Goal: Information Seeking & Learning: Learn about a topic

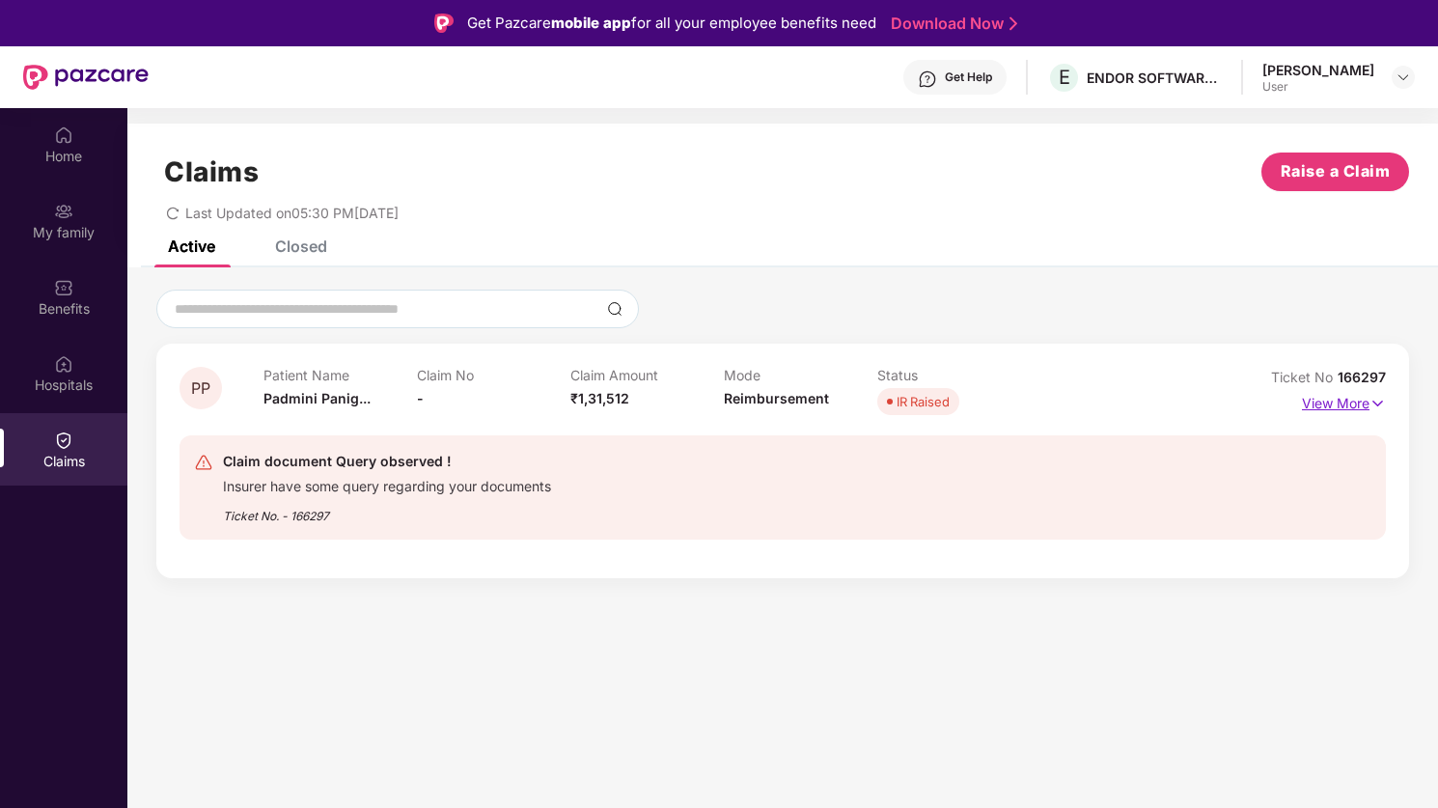
click at [1364, 404] on p "View More" at bounding box center [1344, 401] width 84 height 26
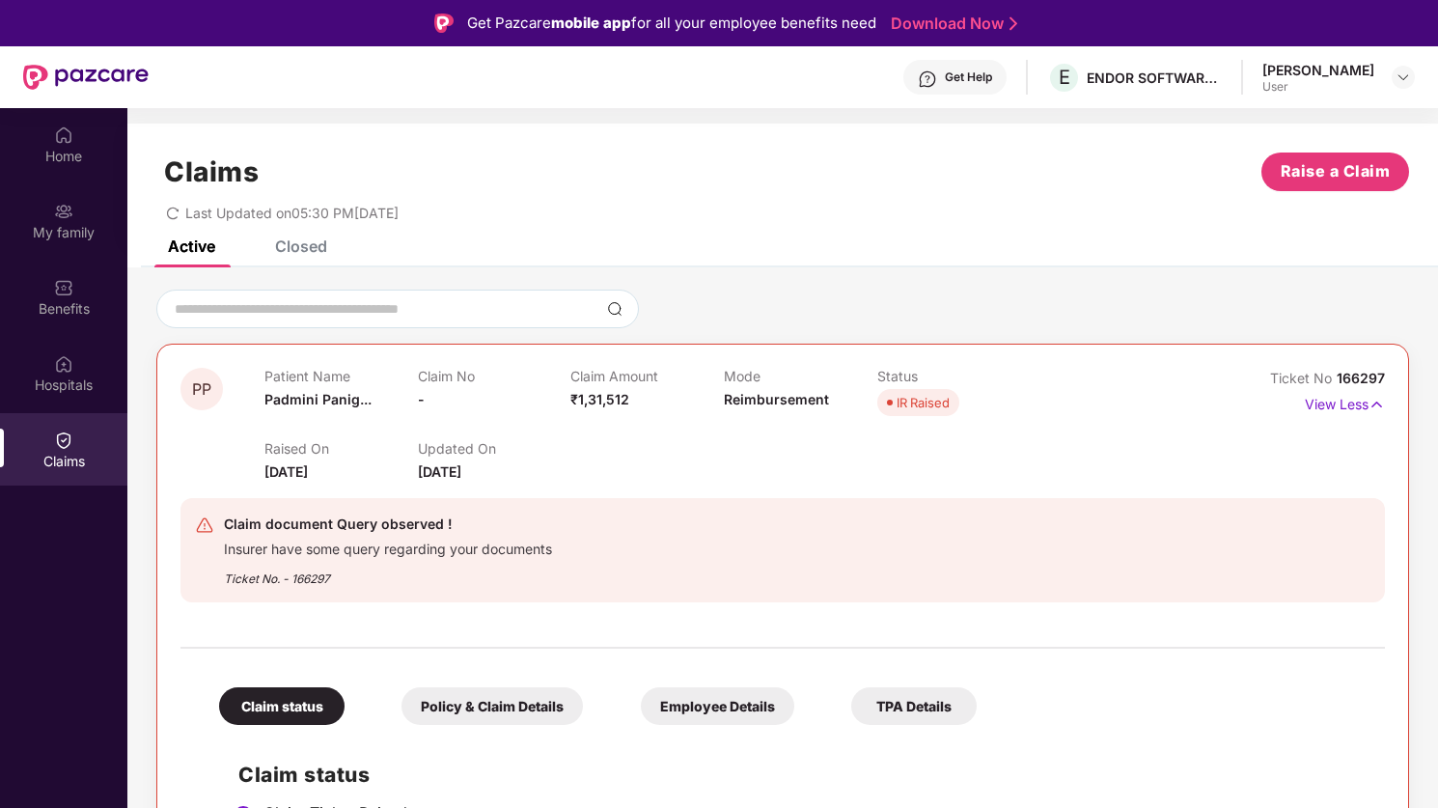
click at [915, 397] on div "IR Raised" at bounding box center [922, 402] width 53 height 19
click at [315, 391] on span "Padmini Panig..." at bounding box center [317, 399] width 107 height 16
click at [782, 405] on span "Reimbursement" at bounding box center [776, 399] width 105 height 16
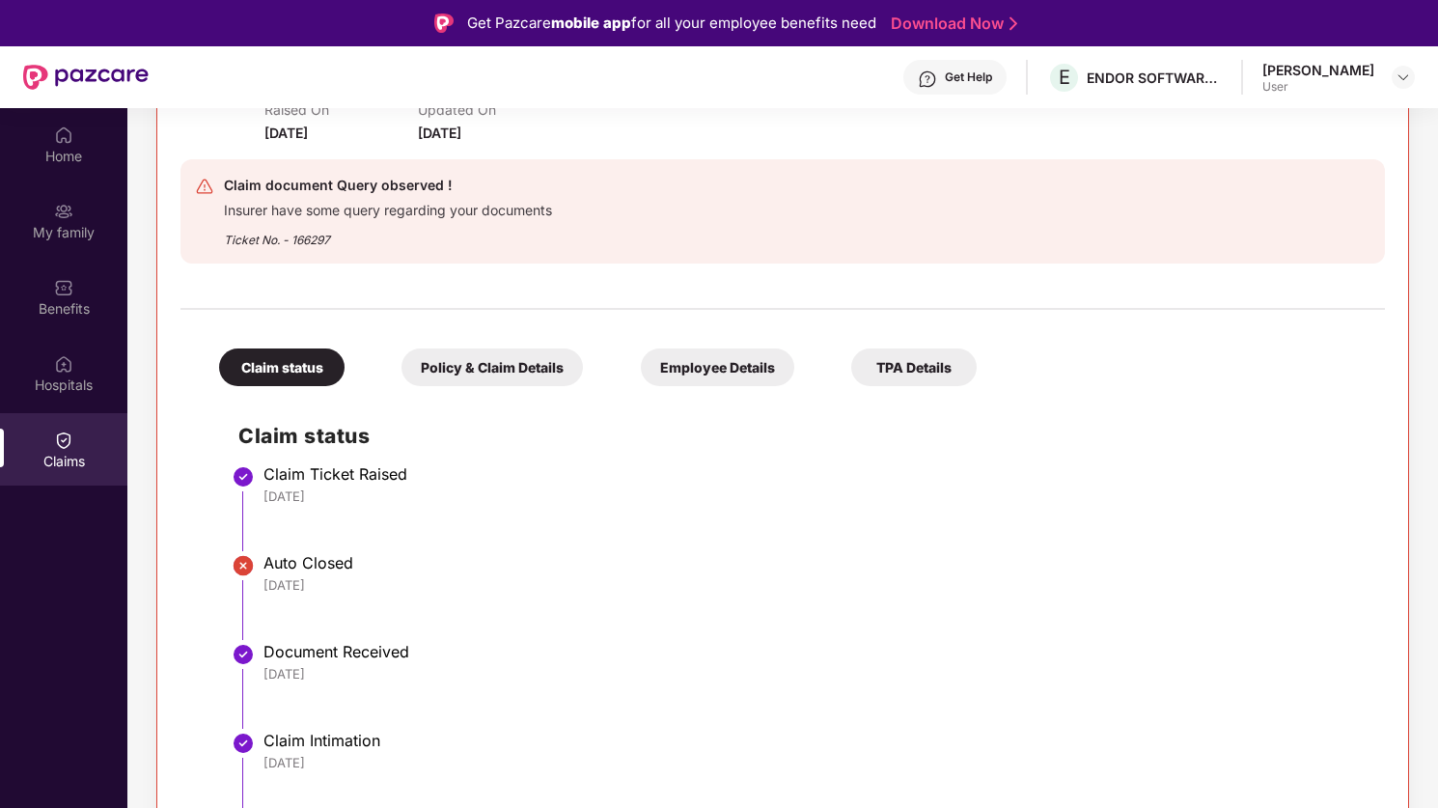
click at [484, 361] on div "Policy & Claim Details" at bounding box center [491, 367] width 181 height 38
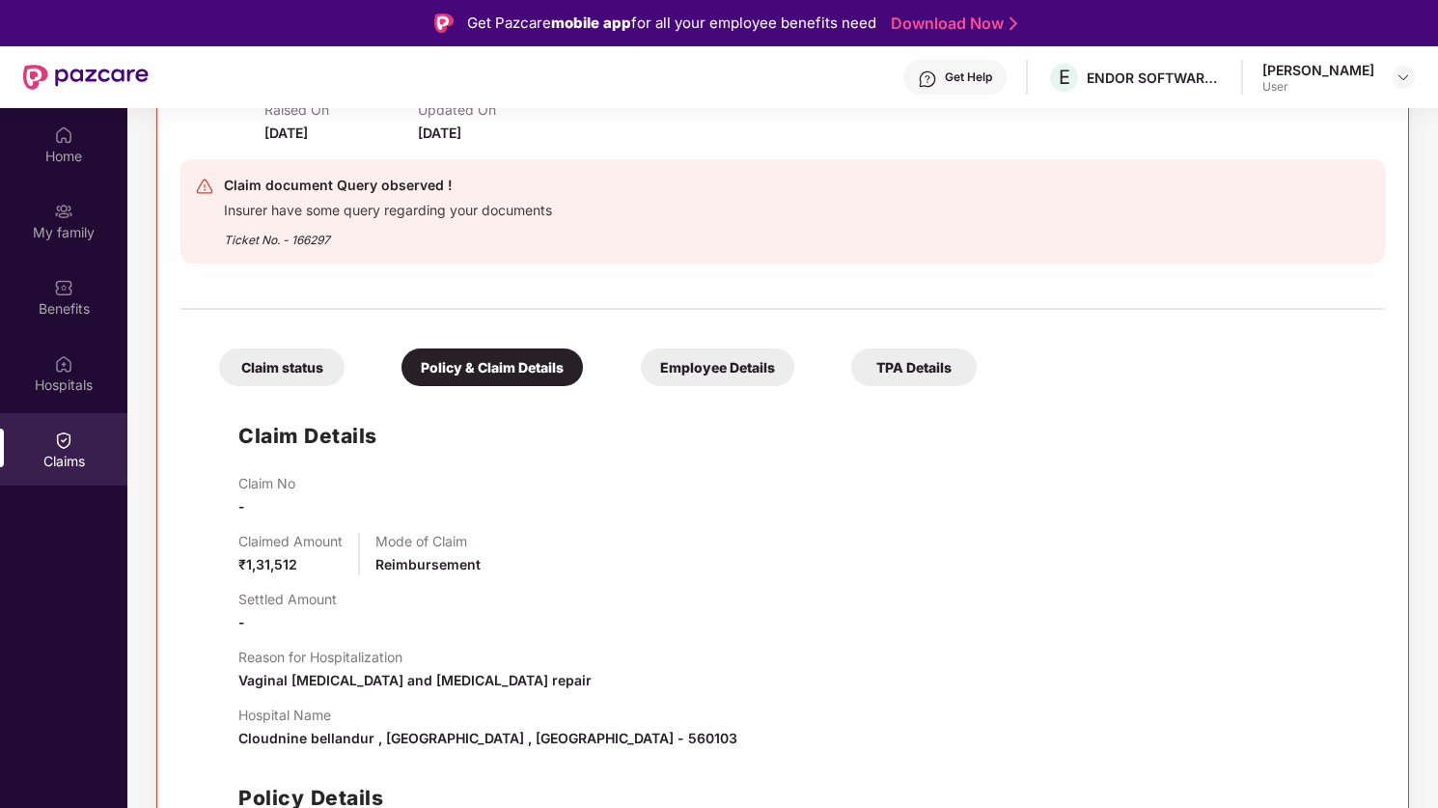
scroll to position [419, 0]
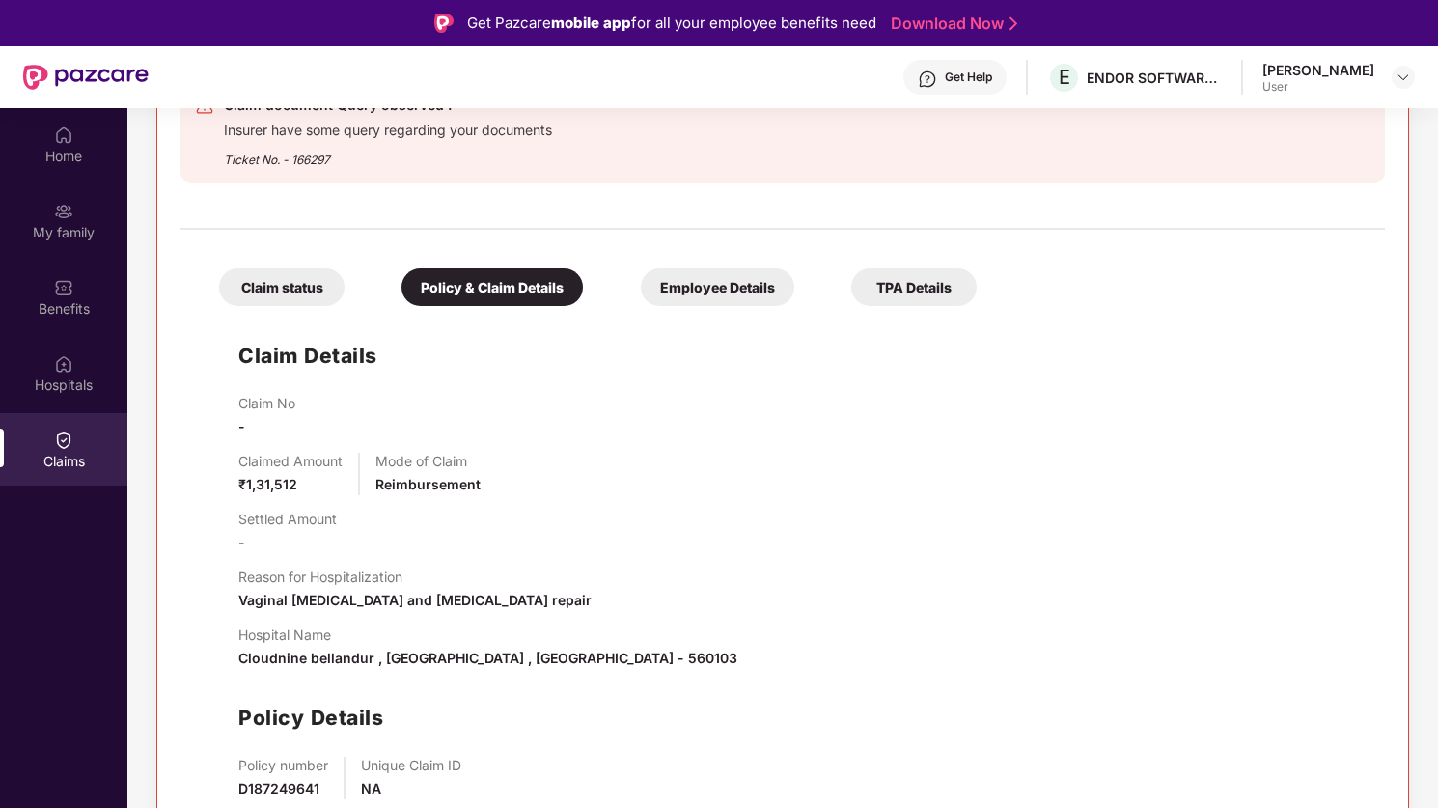
click at [900, 304] on div "TPA Details" at bounding box center [913, 287] width 125 height 38
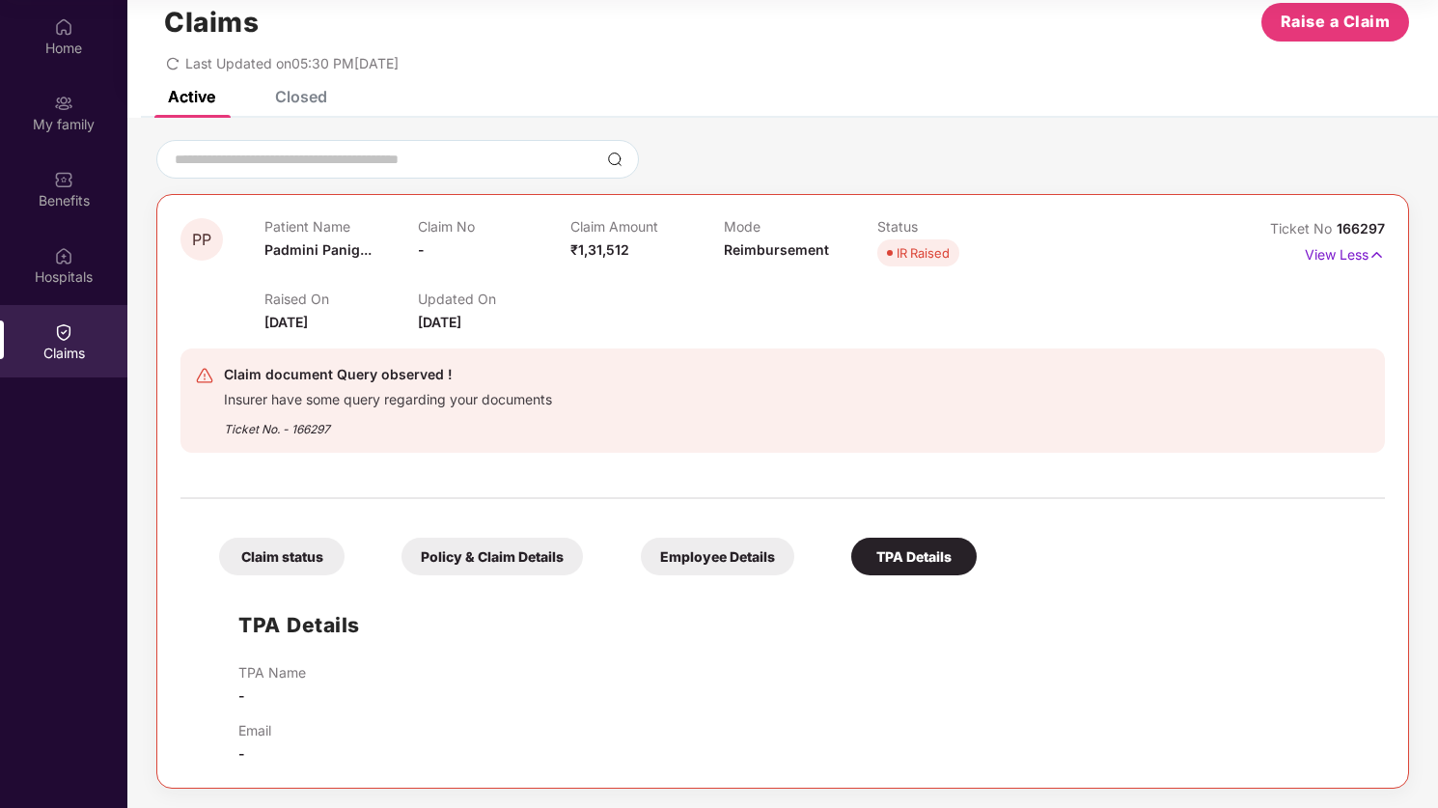
scroll to position [0, 0]
